Goal: Find specific page/section: Find specific page/section

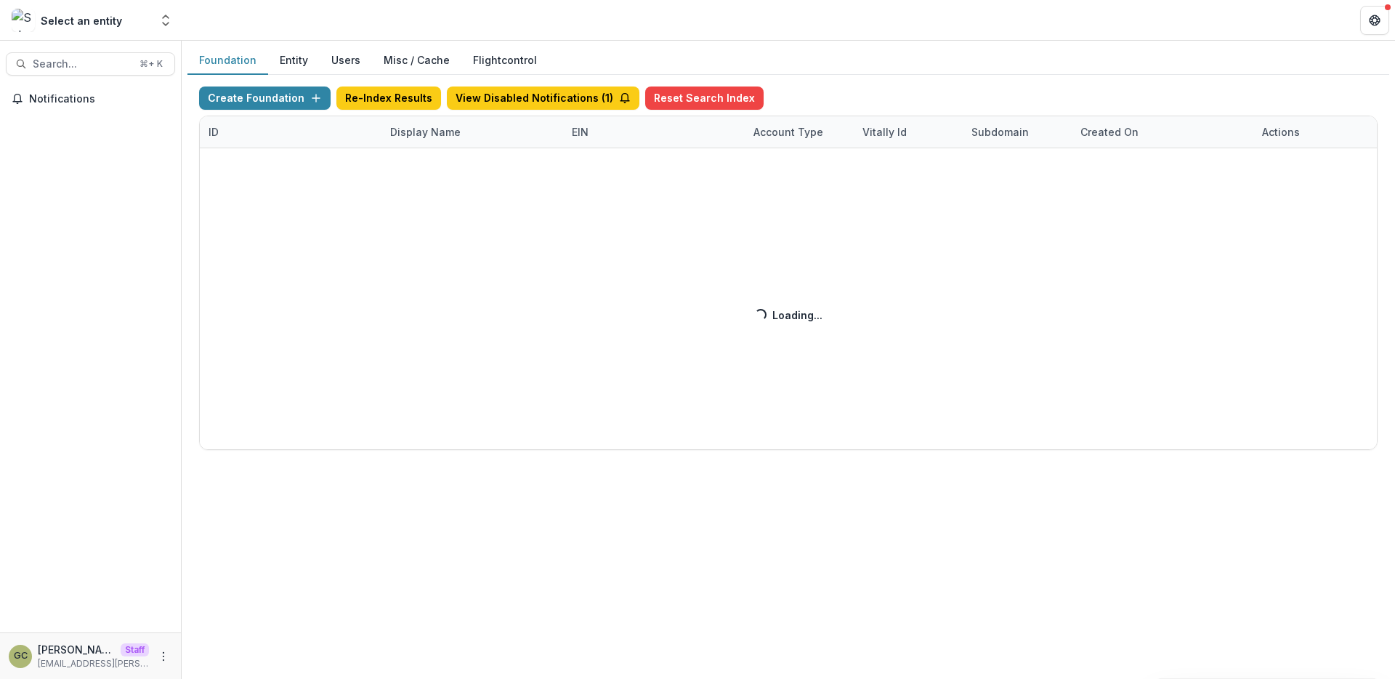
click at [433, 139] on div "Create Foundation Re-Index Results View Disabled Notifications ( 1 ) Reset Sear…" at bounding box center [788, 267] width 1178 height 363
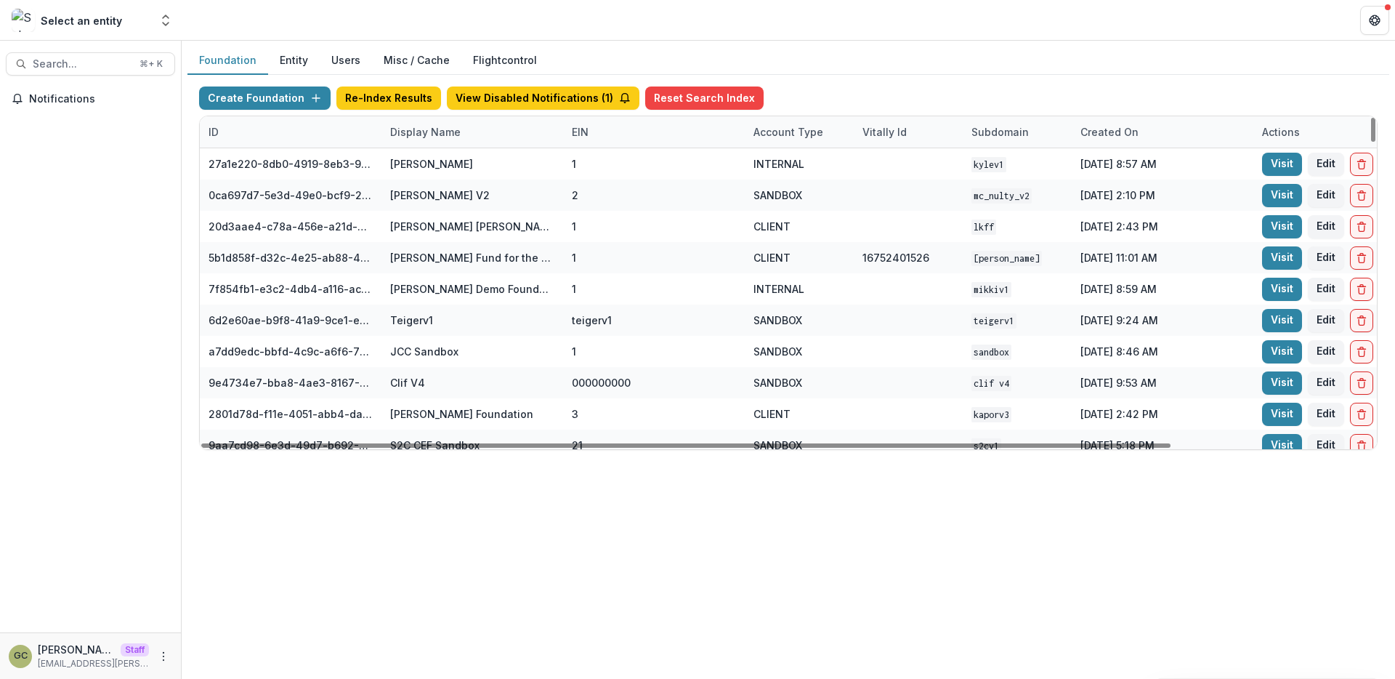
click at [409, 132] on div "Display Name" at bounding box center [425, 131] width 88 height 15
click at [429, 171] on input at bounding box center [471, 164] width 174 height 23
click at [453, 578] on div "Foundation Entity Users Misc / Cache Flightcontrol Create Foundation Re-Index R…" at bounding box center [788, 360] width 1213 height 638
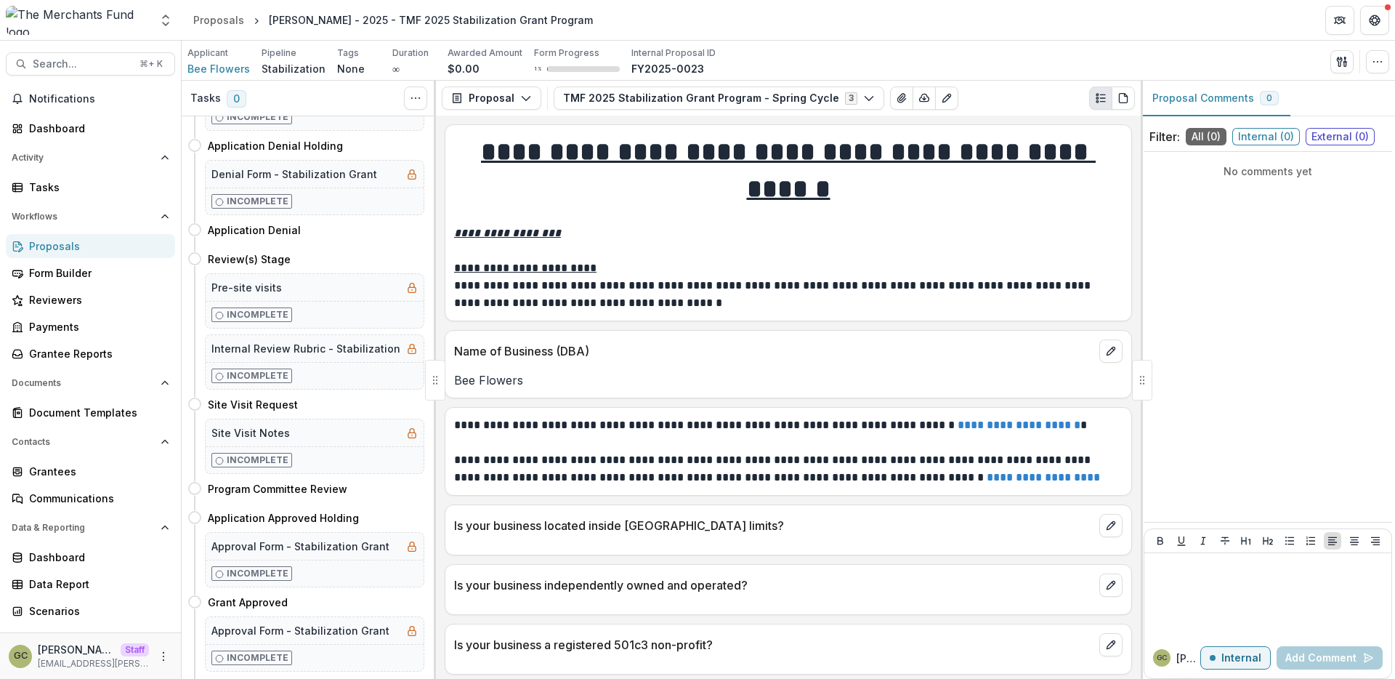
scroll to position [548, 0]
